Goal: Task Accomplishment & Management: Check status

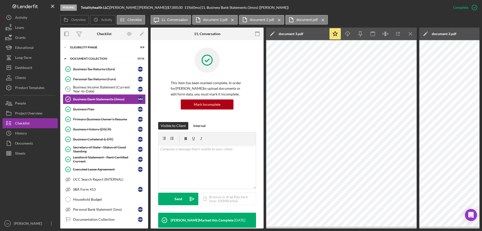
scroll to position [135, 0]
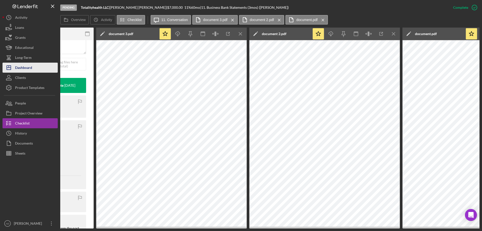
click at [22, 66] on div "Dashboard" at bounding box center [23, 68] width 17 height 11
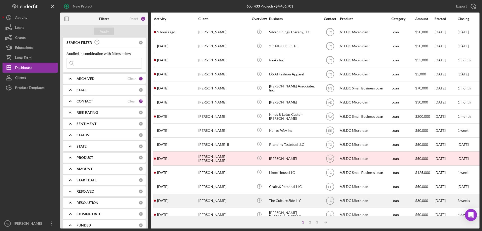
click at [174, 202] on div "[DATE] [PERSON_NAME]" at bounding box center [176, 201] width 44 height 13
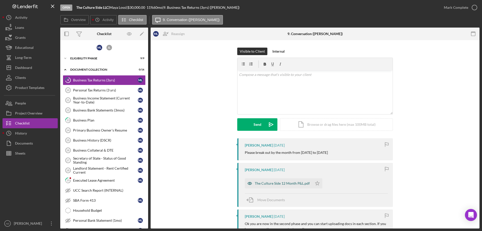
click at [269, 186] on div "The Culture Side 12 Month P&L.pdf" at bounding box center [279, 184] width 68 height 10
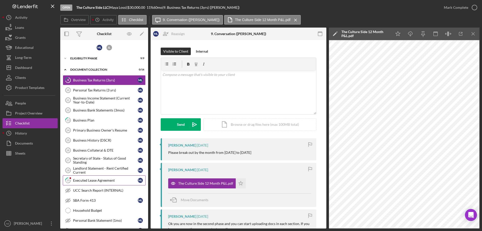
click at [82, 180] on div "Executed Lease Agreement" at bounding box center [105, 181] width 65 height 4
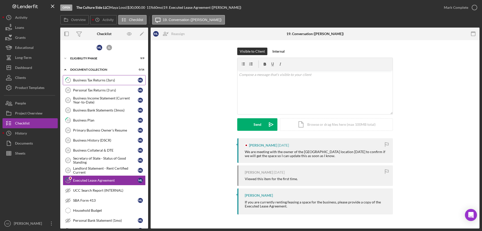
click at [68, 80] on tspan "9" at bounding box center [68, 80] width 2 height 3
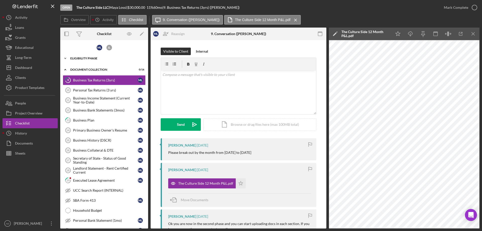
click at [64, 58] on icon "Icon/Expander" at bounding box center [65, 58] width 10 height 10
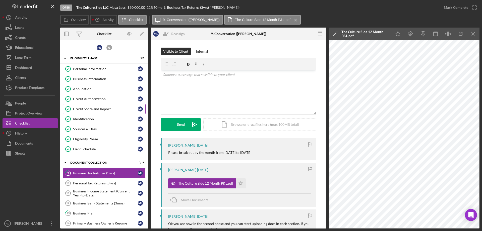
click at [97, 106] on link "Credit Score and Report Credit Score and Report M L" at bounding box center [104, 109] width 83 height 10
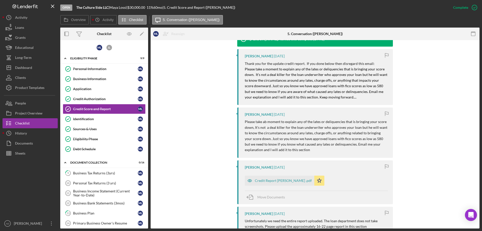
scroll to position [275, 0]
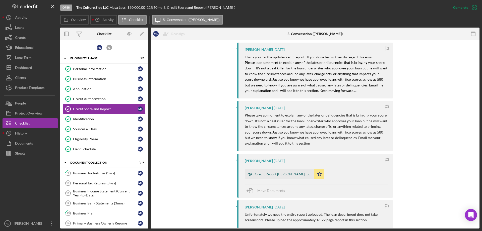
click at [272, 174] on div "Credit Report [PERSON_NAME] .pdf" at bounding box center [283, 174] width 57 height 4
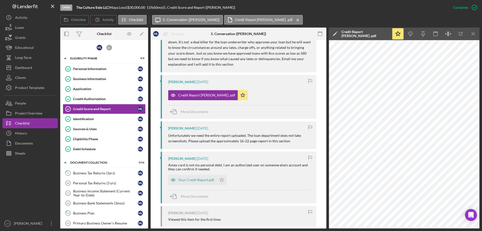
scroll to position [390, 0]
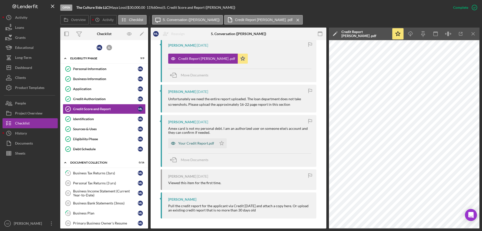
click at [192, 142] on div "Your Credit Report.pdf" at bounding box center [196, 144] width 36 height 4
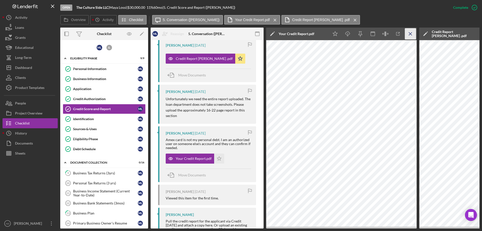
click at [408, 36] on icon "Icon/Menu Close" at bounding box center [410, 33] width 11 height 11
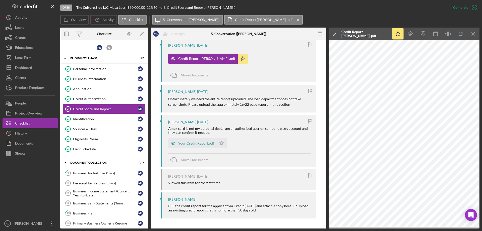
scroll to position [390, 0]
